Goal: Information Seeking & Learning: Learn about a topic

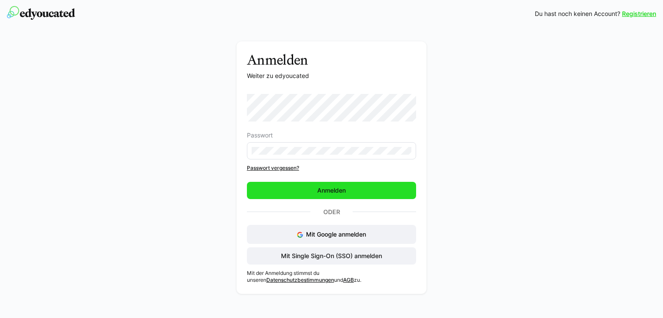
click at [357, 187] on span "Anmelden" at bounding box center [331, 190] width 169 height 17
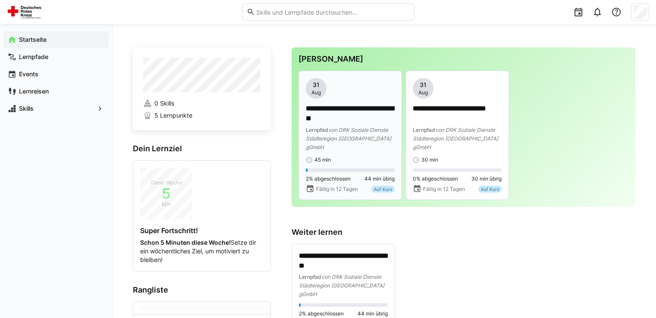
click at [359, 116] on p "**********" at bounding box center [350, 114] width 89 height 20
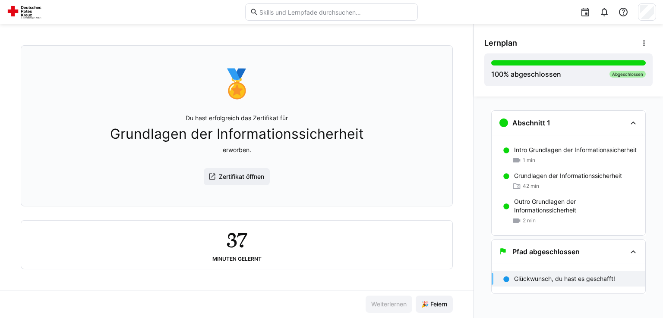
scroll to position [45, 0]
click at [228, 177] on span "Zertifikat öffnen" at bounding box center [241, 177] width 48 height 9
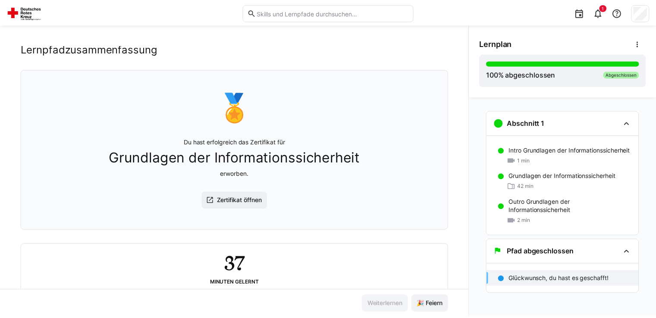
scroll to position [0, 0]
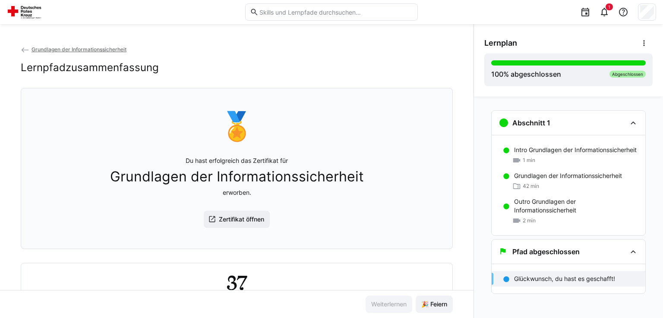
click at [62, 47] on span "Grundlagen der Informationssicherheit" at bounding box center [78, 49] width 95 height 6
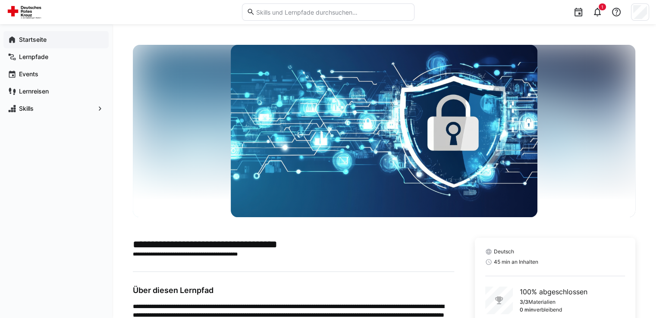
click at [0, 0] on app-navigation-label "Startseite" at bounding box center [0, 0] width 0 height 0
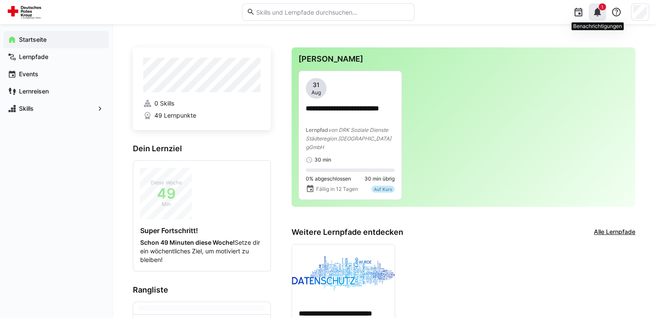
click at [602, 6] on span "1" at bounding box center [602, 6] width 2 height 5
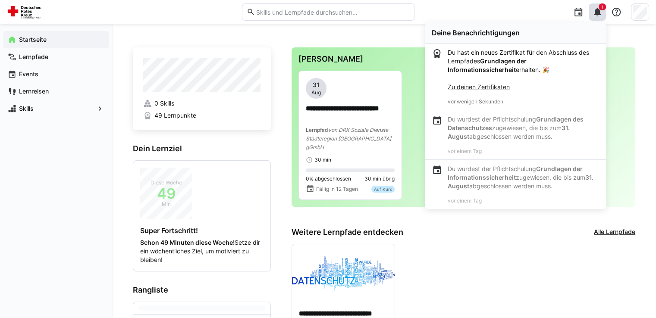
click at [623, 257] on div "**********" at bounding box center [464, 319] width 344 height 151
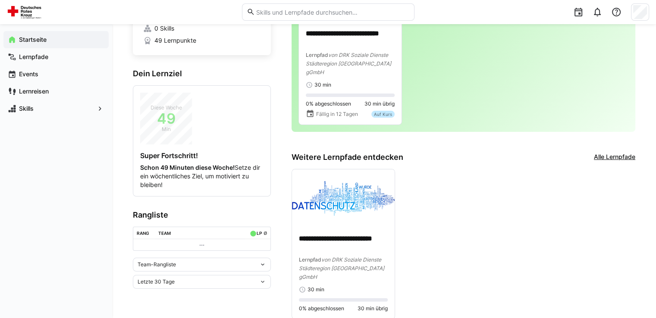
scroll to position [79, 0]
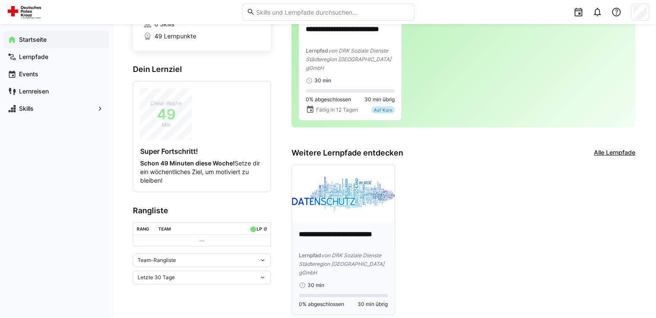
click at [342, 230] on p "**********" at bounding box center [343, 240] width 89 height 20
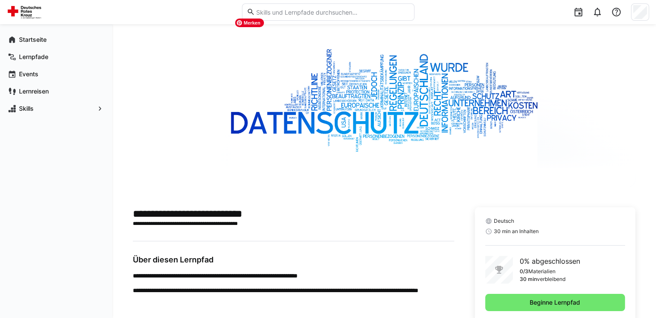
scroll to position [55, 0]
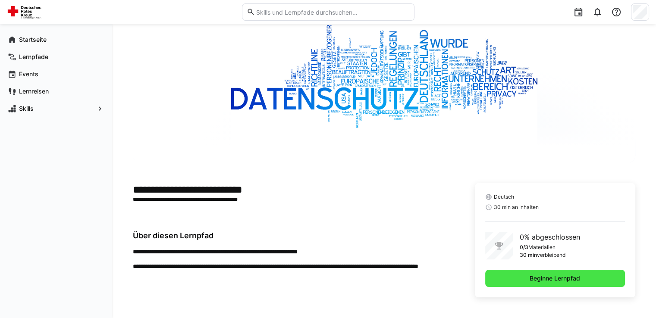
click at [543, 280] on span "Beginne Lernpfad" at bounding box center [554, 278] width 53 height 9
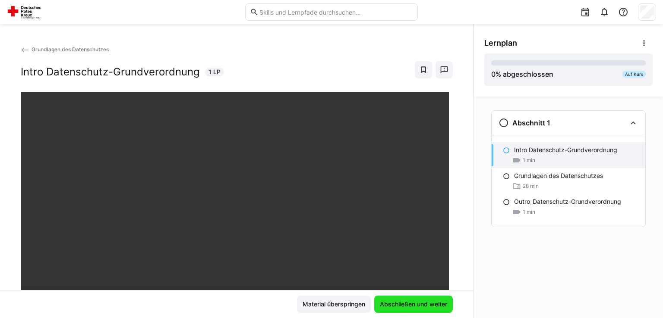
click at [425, 305] on span "Abschließen und weiter" at bounding box center [413, 304] width 70 height 9
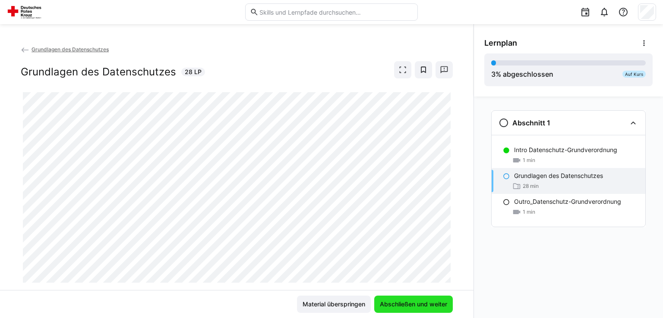
click at [416, 305] on span "Abschließen und weiter" at bounding box center [413, 304] width 70 height 9
click at [452, 235] on div "Grundlagen des Datenschutzes Grundlagen des Datenschutzes 28 LP" at bounding box center [236, 167] width 473 height 245
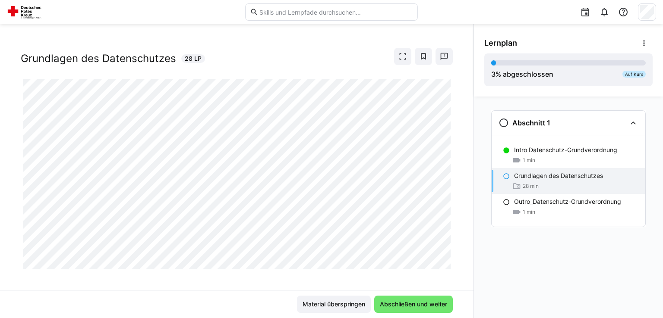
scroll to position [20, 0]
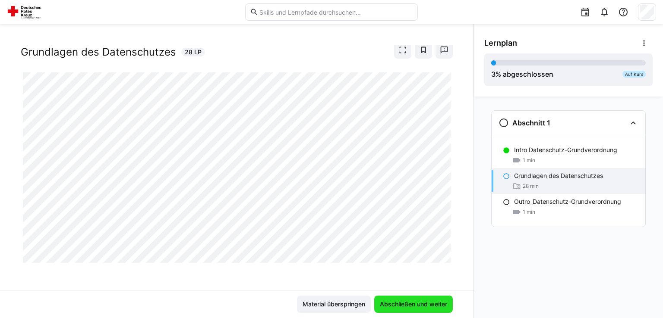
click at [417, 304] on span "Abschließen und weiter" at bounding box center [413, 304] width 70 height 9
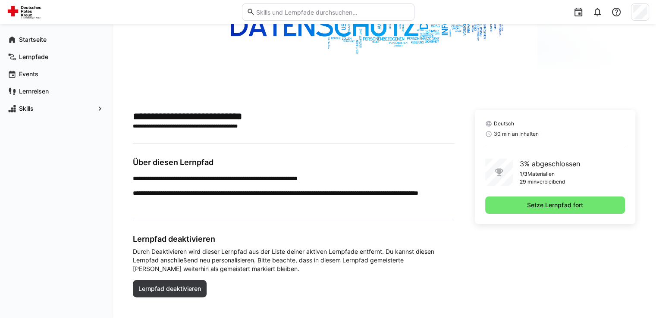
scroll to position [129, 0]
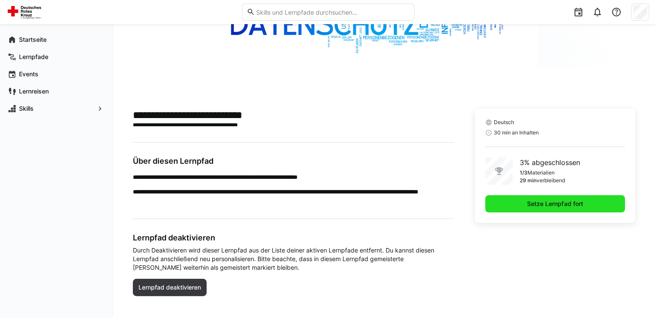
click at [537, 204] on span "Setze Lernpfad fort" at bounding box center [555, 204] width 58 height 9
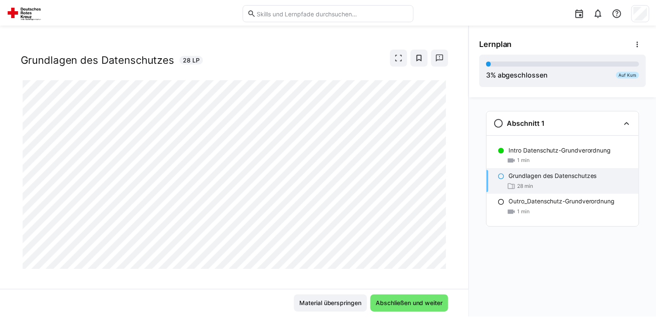
scroll to position [20, 0]
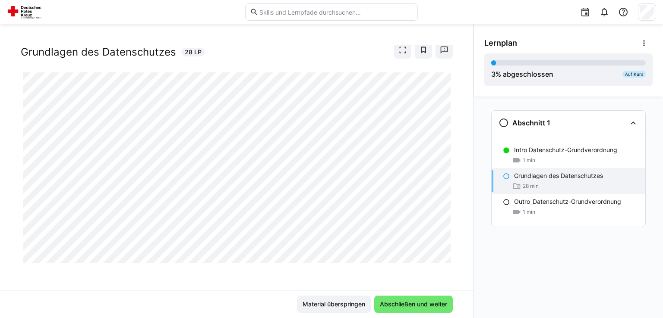
click at [569, 179] on p "Grundlagen des Datenschutzes" at bounding box center [558, 176] width 89 height 9
click at [504, 176] on eds-icon at bounding box center [505, 176] width 7 height 7
click at [525, 179] on p "Grundlagen des Datenschutzes" at bounding box center [558, 176] width 89 height 9
click at [558, 178] on p "Grundlagen des Datenschutzes" at bounding box center [558, 176] width 89 height 9
click at [507, 175] on eds-icon at bounding box center [505, 176] width 7 height 7
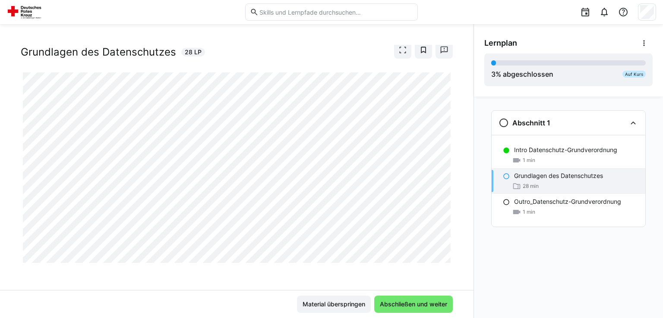
click at [526, 181] on div "Grundlagen des Datenschutzes 28 min" at bounding box center [568, 181] width 154 height 26
click at [506, 175] on eds-icon at bounding box center [505, 176] width 7 height 7
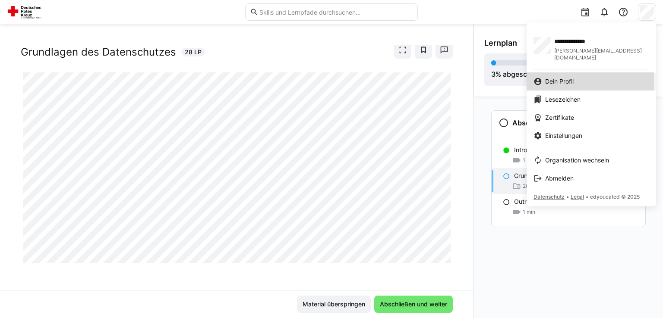
click at [576, 77] on div "Dein Profil" at bounding box center [591, 81] width 116 height 9
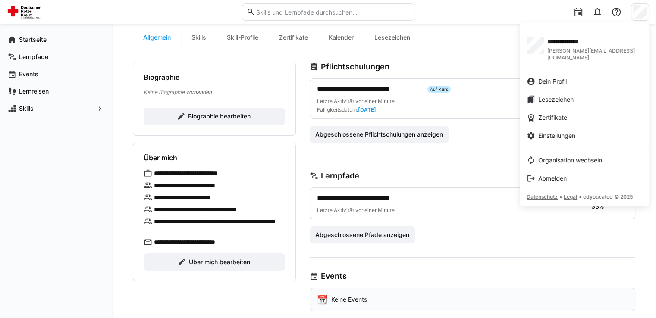
scroll to position [86, 0]
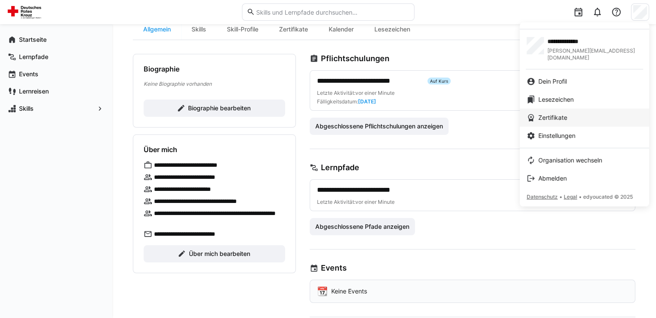
click at [551, 113] on span "Zertifikate" at bounding box center [552, 117] width 29 height 9
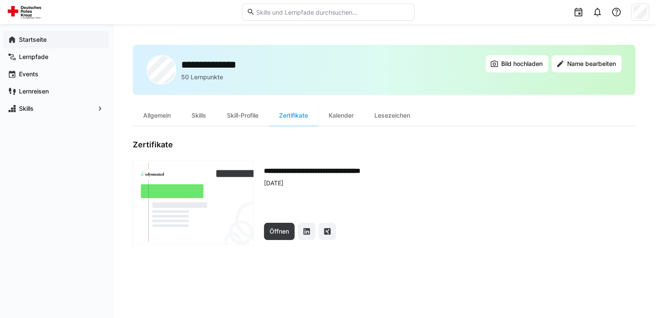
click at [0, 0] on app-navigation-label "Startseite" at bounding box center [0, 0] width 0 height 0
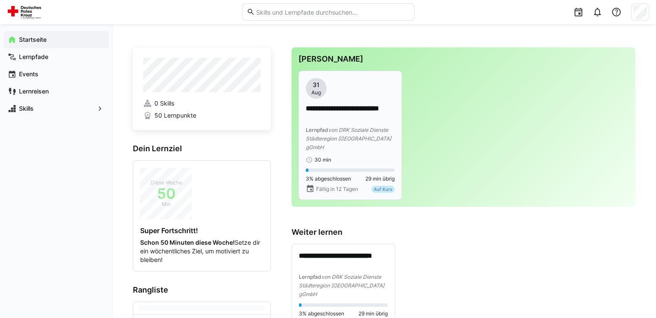
click at [374, 126] on div "Lernpfad von DRK Soziale Dienste Städteregion Aachen gGmbH" at bounding box center [350, 139] width 89 height 26
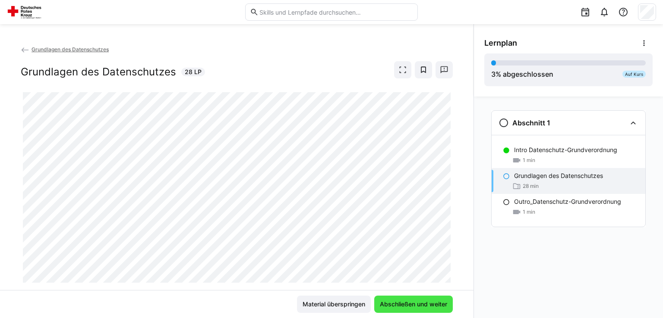
click at [414, 303] on span "Abschließen und weiter" at bounding box center [413, 304] width 70 height 9
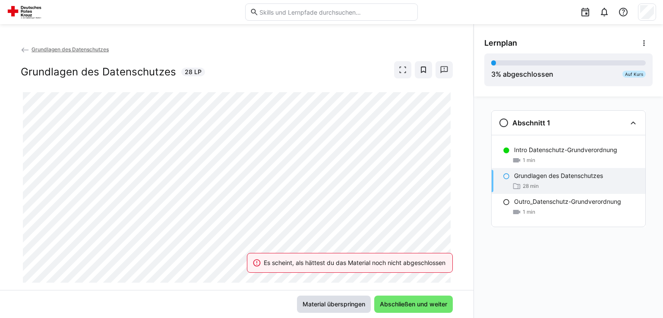
click at [343, 303] on span "Material überspringen" at bounding box center [333, 304] width 65 height 9
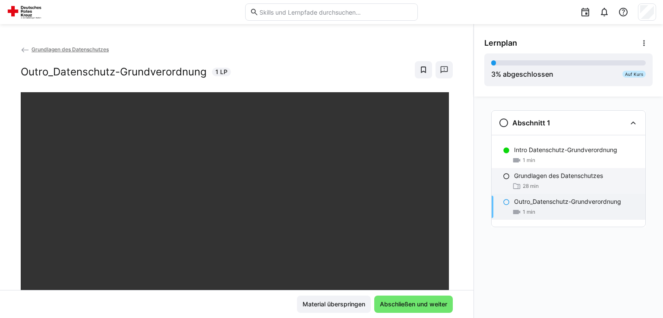
click at [528, 176] on p "Grundlagen des Datenschutzes" at bounding box center [558, 176] width 89 height 9
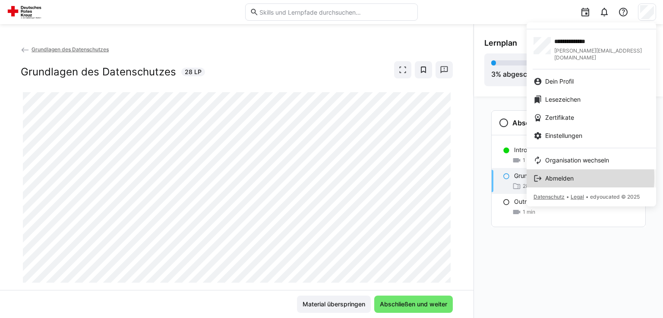
click at [553, 174] on span "Abmelden" at bounding box center [559, 178] width 28 height 9
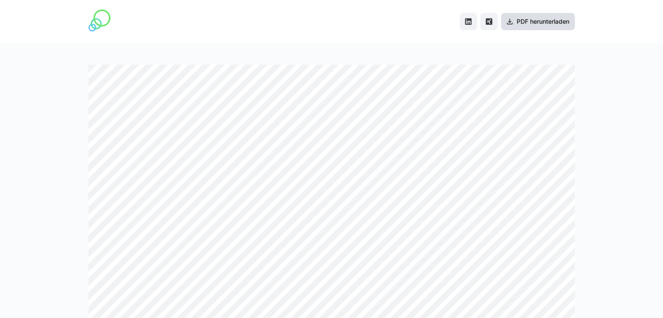
click at [557, 19] on span "PDF herunterladen" at bounding box center [542, 21] width 55 height 9
click at [617, 55] on div at bounding box center [331, 180] width 663 height 275
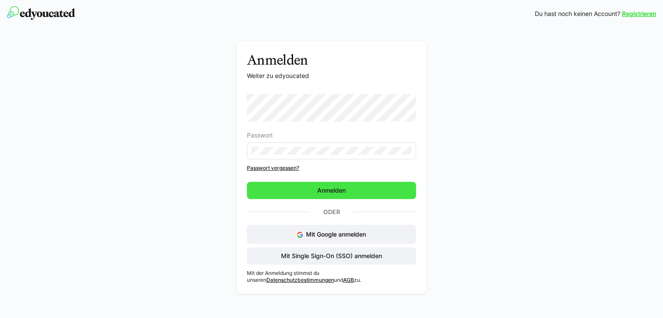
click at [333, 193] on span "Anmelden" at bounding box center [331, 190] width 31 height 9
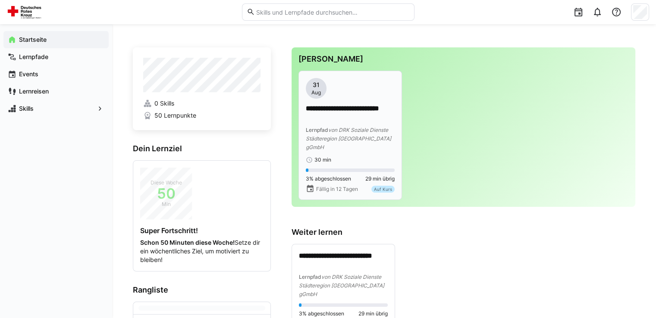
click at [356, 129] on span "von DRK Soziale Dienste Städteregion Aachen gGmbH" at bounding box center [348, 139] width 85 height 24
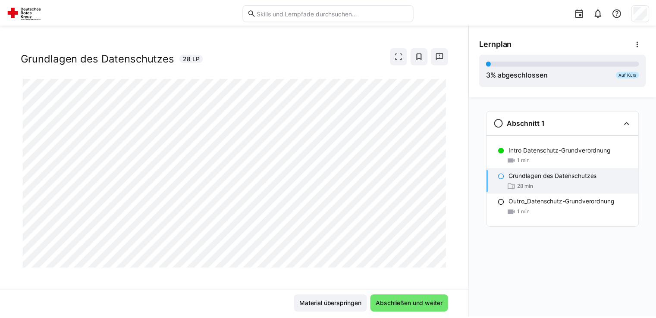
scroll to position [20, 0]
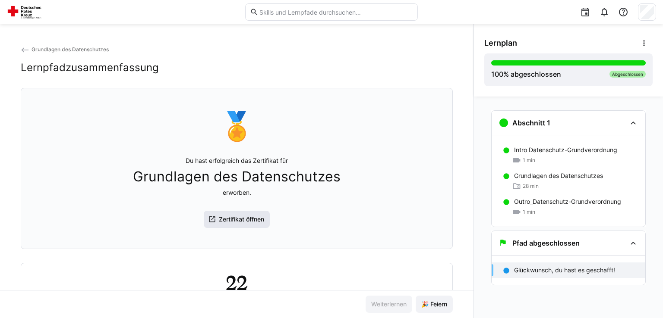
click at [246, 219] on span "Zertifikat öffnen" at bounding box center [241, 219] width 48 height 9
click at [607, 9] on span "1" at bounding box center [608, 6] width 7 height 7
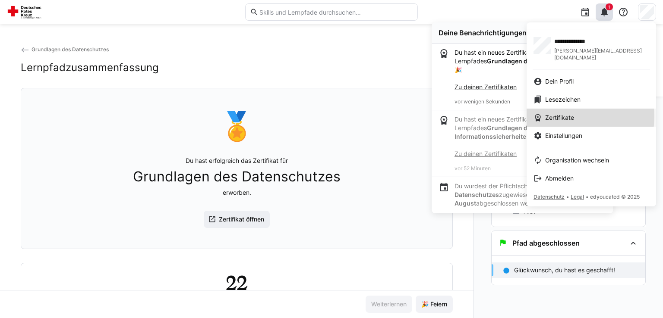
click at [570, 113] on span "Zertifikate" at bounding box center [559, 117] width 29 height 9
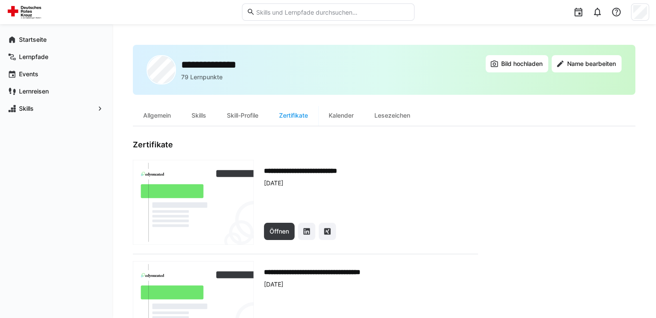
scroll to position [50, 0]
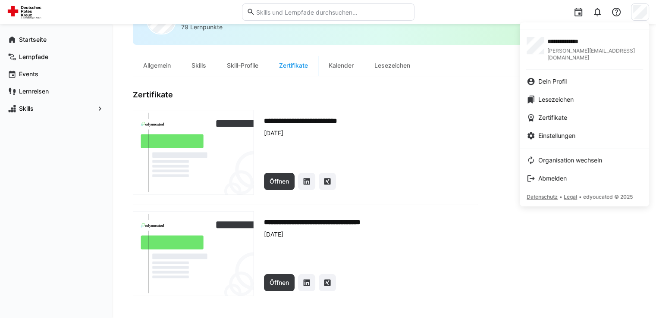
click at [150, 65] on div at bounding box center [328, 159] width 656 height 318
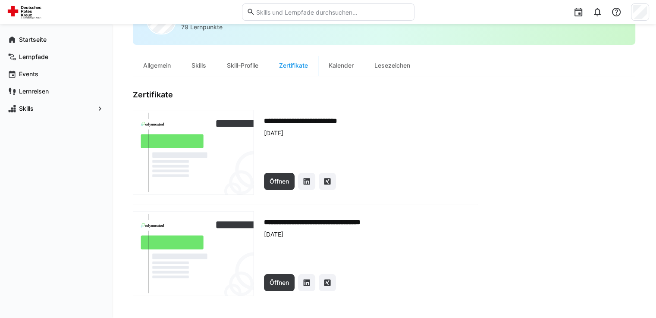
click at [150, 65] on div "Allgemein" at bounding box center [157, 65] width 48 height 21
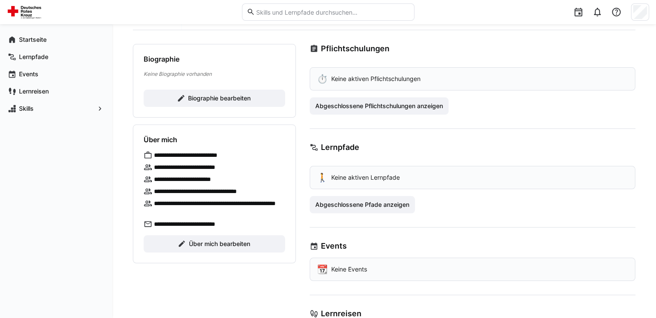
scroll to position [129, 0]
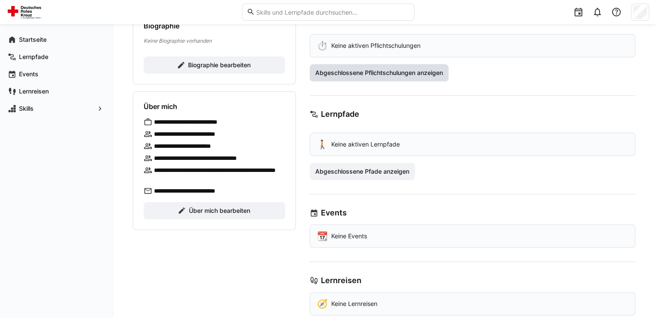
click at [440, 72] on span "Abgeschlossene Pflichtschulungen anzeigen" at bounding box center [379, 73] width 130 height 9
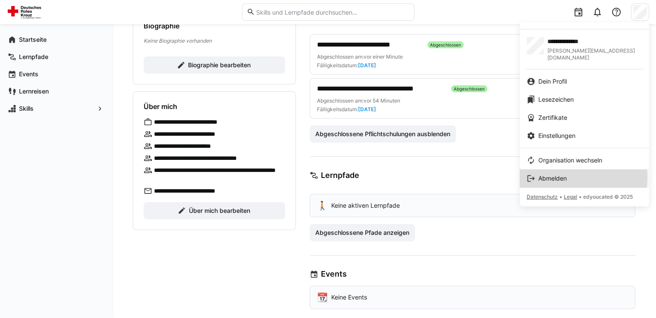
click at [559, 174] on span "Abmelden" at bounding box center [552, 178] width 28 height 9
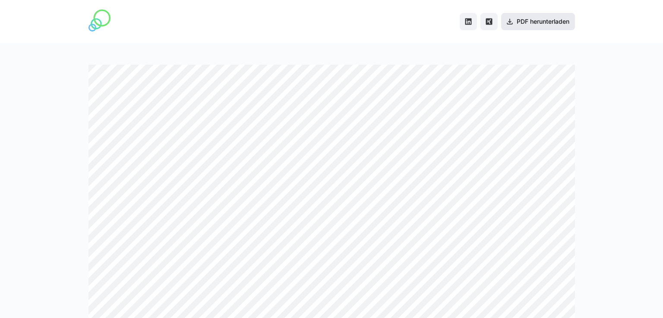
click at [551, 22] on span "PDF herunterladen" at bounding box center [542, 21] width 55 height 9
